Goal: Task Accomplishment & Management: Use online tool/utility

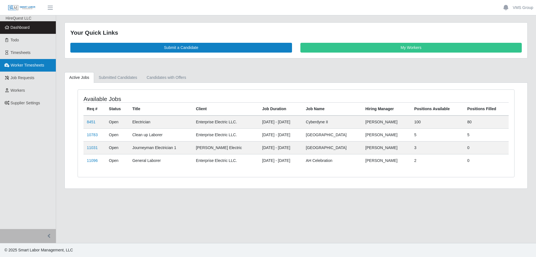
click at [26, 69] on link "Worker Timesheets" at bounding box center [28, 65] width 56 height 13
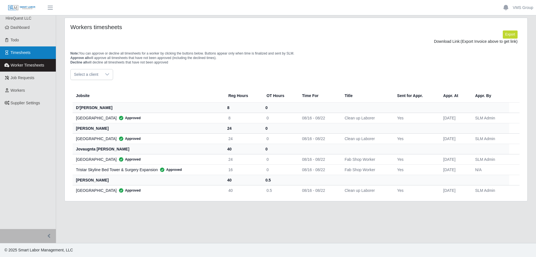
click at [22, 57] on link "Timesheets" at bounding box center [28, 52] width 56 height 13
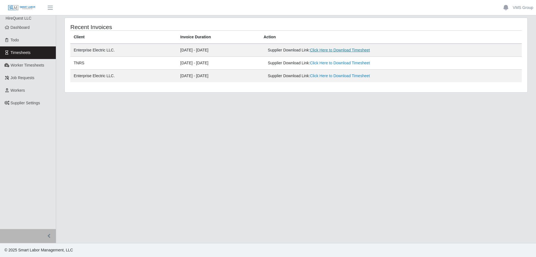
click at [340, 50] on link "Click Here to Download Timesheet" at bounding box center [340, 50] width 60 height 4
